Goal: Find specific page/section: Find specific page/section

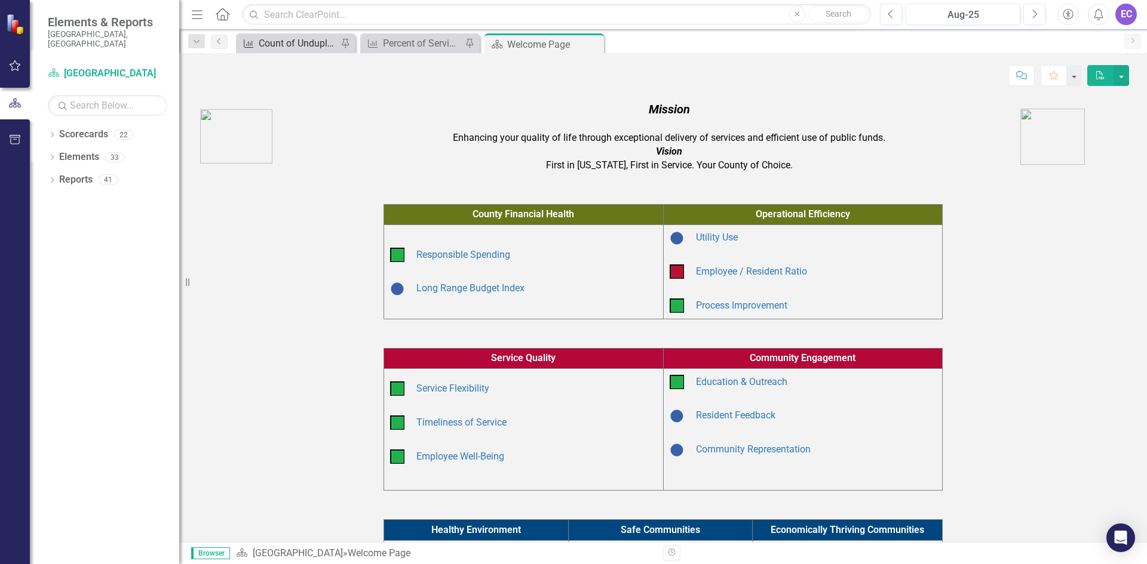
click at [280, 50] on div "Count of Unduplicated People Enrolled and Served in the [MEDICAL_DATA] Program …" at bounding box center [298, 43] width 79 height 15
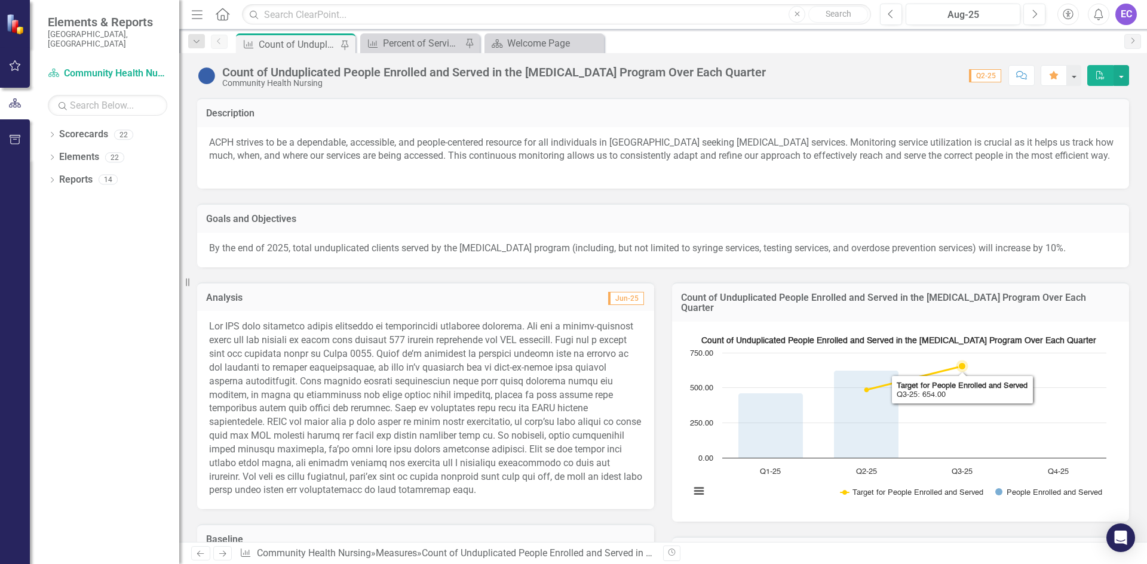
scroll to position [119, 0]
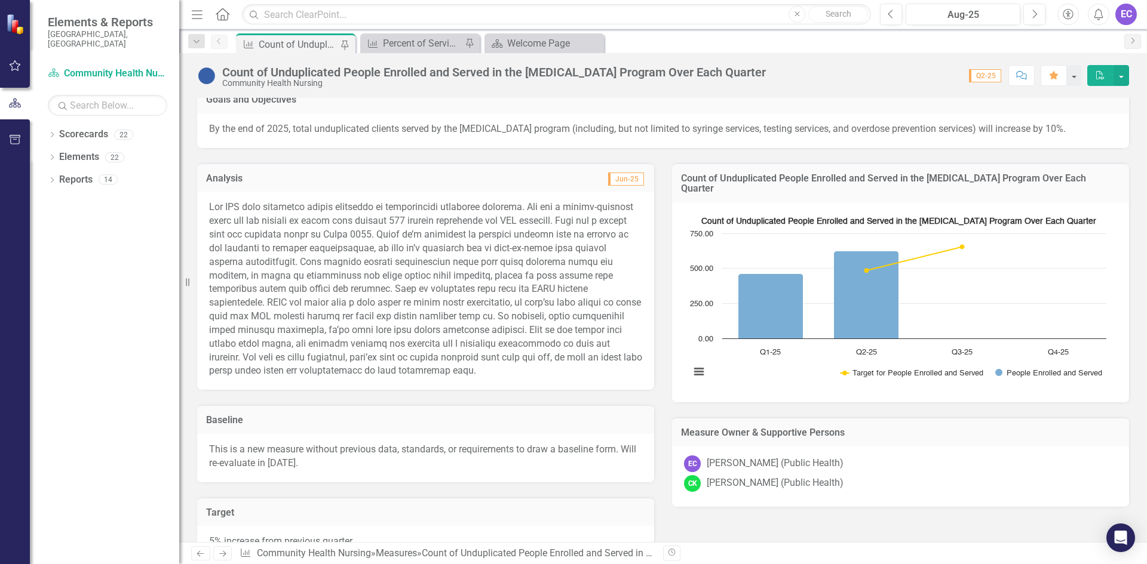
click at [989, 73] on span "Q2-25" at bounding box center [985, 75] width 32 height 13
click at [1074, 78] on button "button" at bounding box center [1074, 75] width 16 height 21
click at [55, 133] on icon "Dropdown" at bounding box center [52, 136] width 8 height 7
click at [57, 221] on icon "Dropdown" at bounding box center [58, 224] width 9 height 7
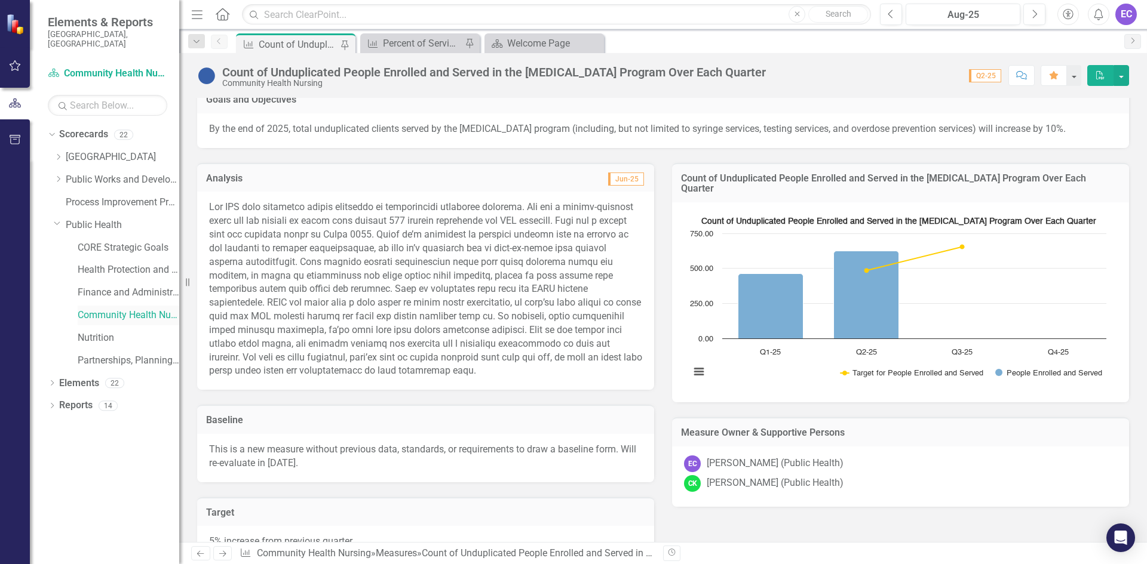
click at [107, 309] on link "Community Health Nursing" at bounding box center [129, 316] width 102 height 14
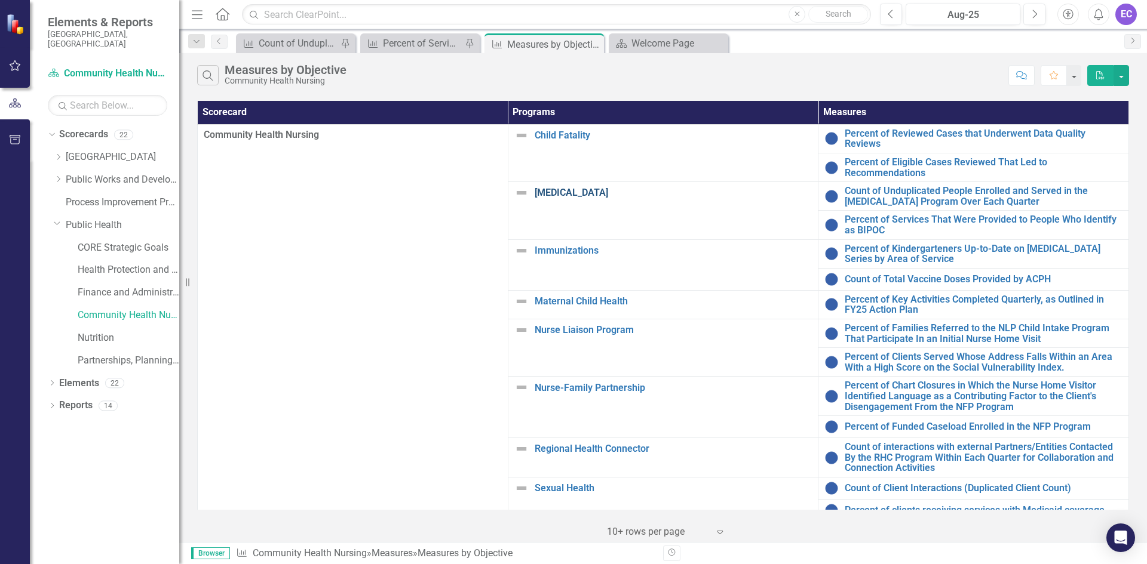
click at [541, 191] on link "[MEDICAL_DATA]" at bounding box center [674, 193] width 278 height 11
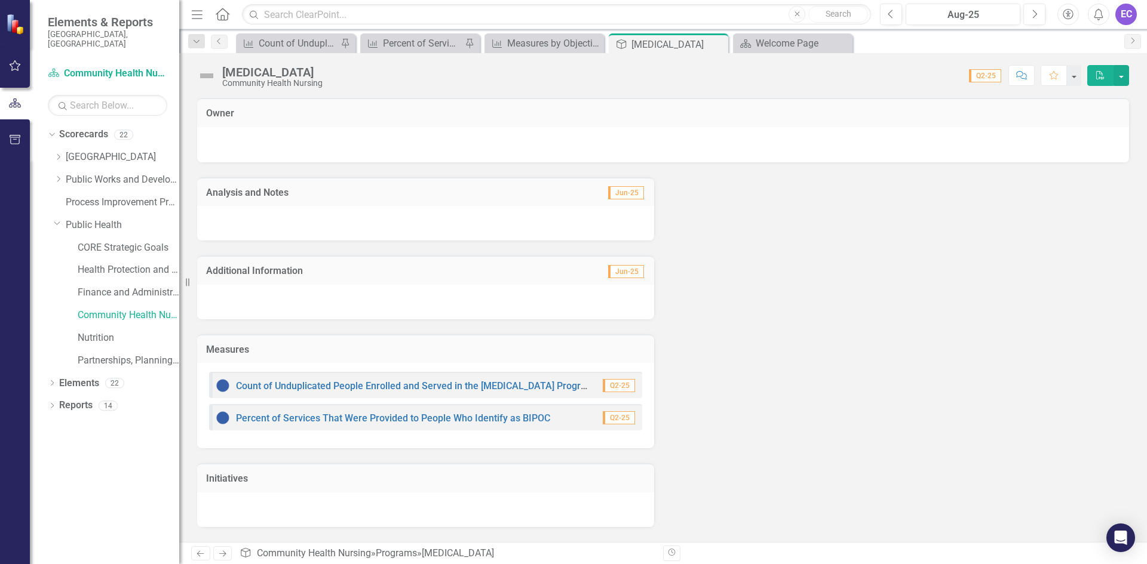
click at [618, 391] on span "Q2-25" at bounding box center [619, 385] width 32 height 13
